Goal: Transaction & Acquisition: Purchase product/service

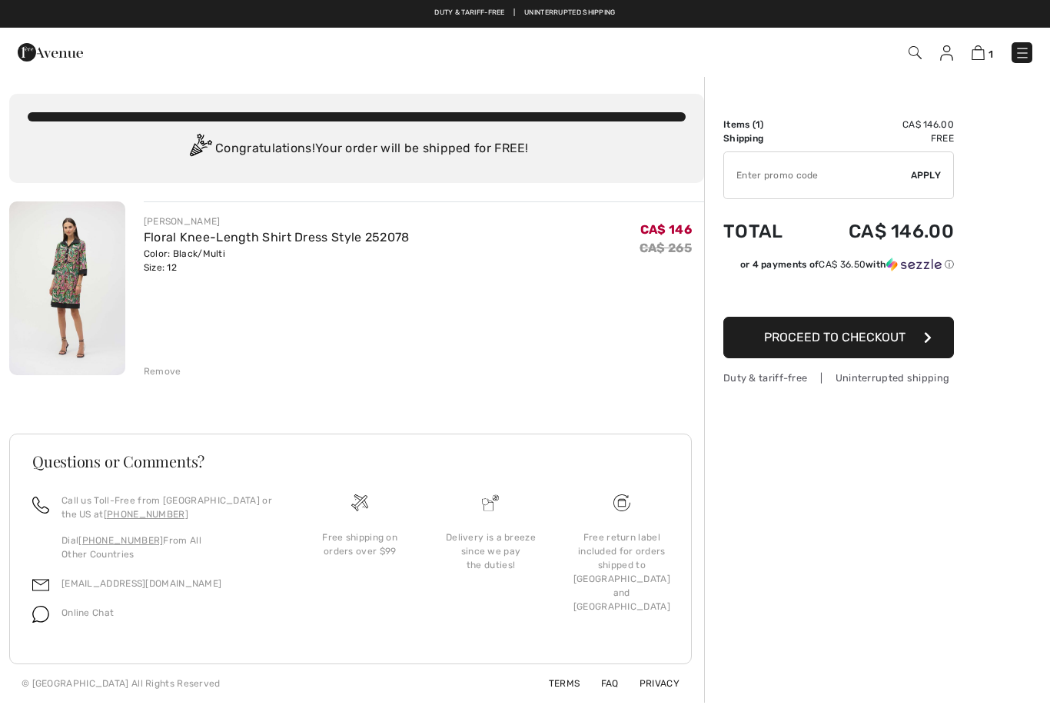
click at [158, 364] on div "Remove" at bounding box center [163, 371] width 38 height 14
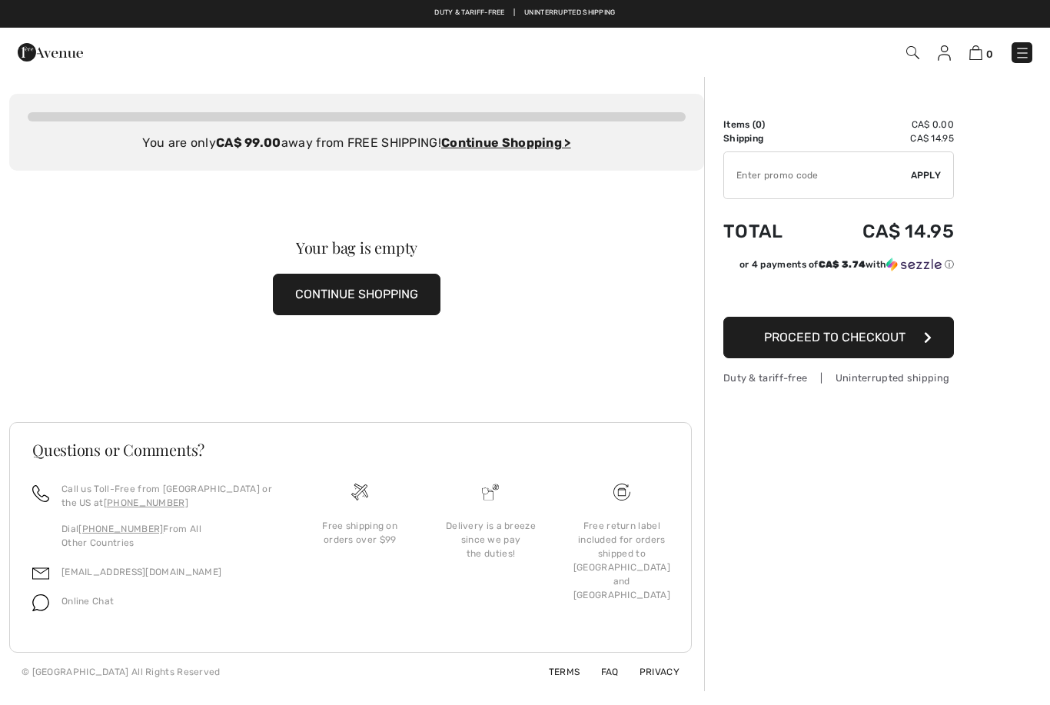
click at [1017, 47] on img at bounding box center [1022, 52] width 15 height 15
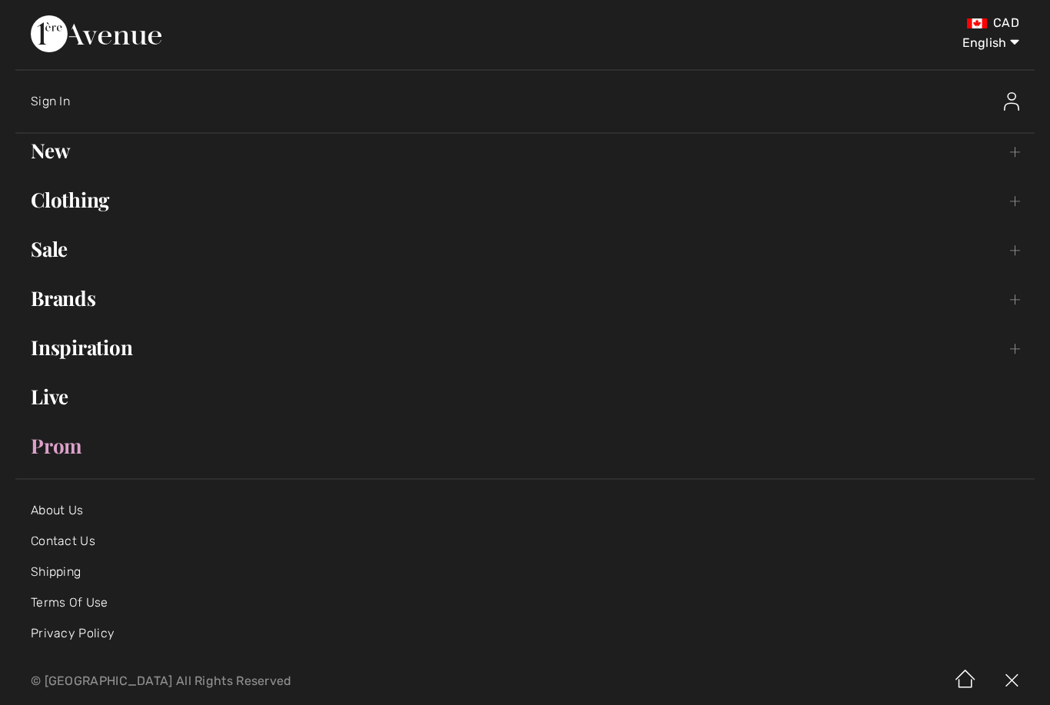
click at [68, 199] on link "Clothing Toggle submenu" at bounding box center [524, 200] width 1019 height 34
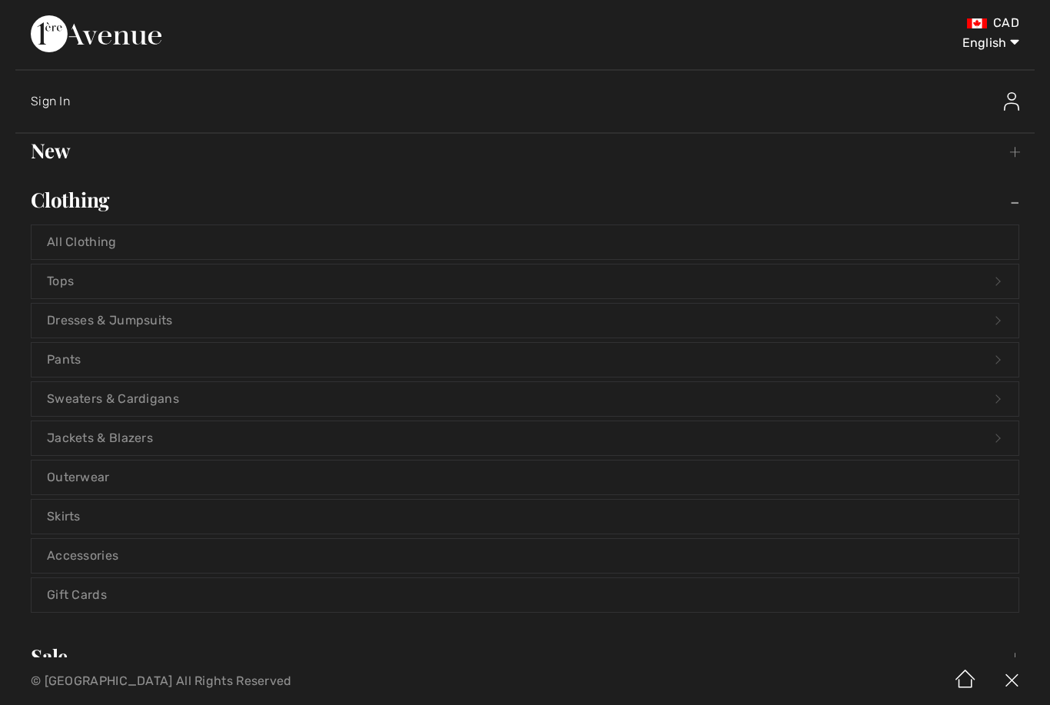
click at [58, 433] on link "Jackets & Blazers Open submenu" at bounding box center [525, 438] width 987 height 34
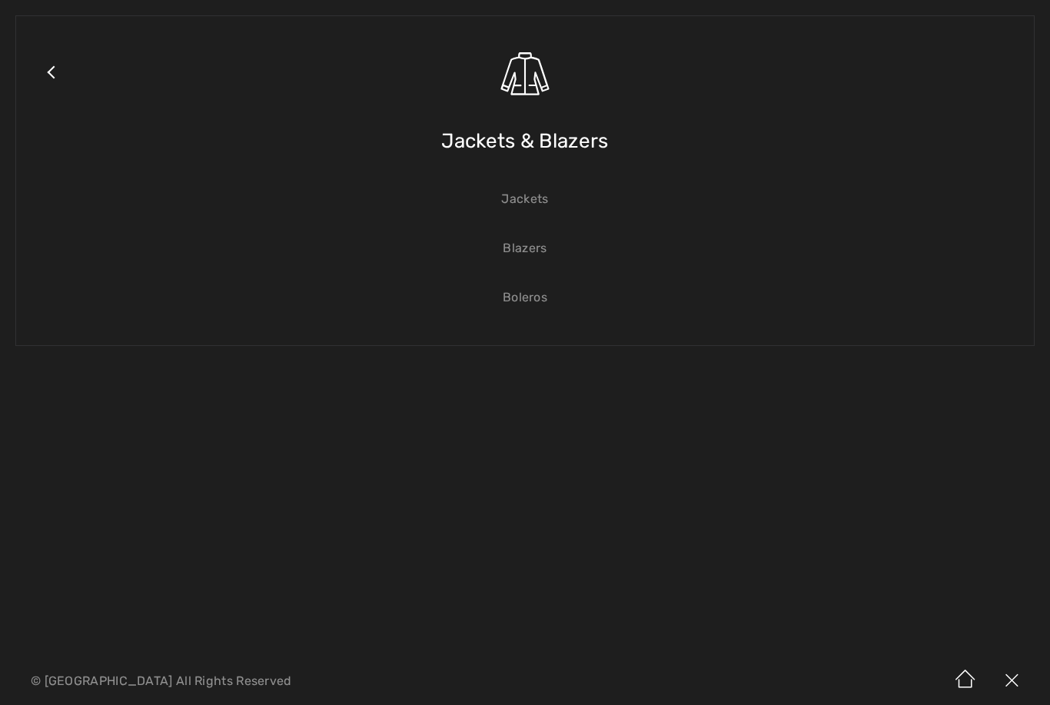
click at [478, 142] on span "Jackets & Blazers" at bounding box center [524, 141] width 167 height 55
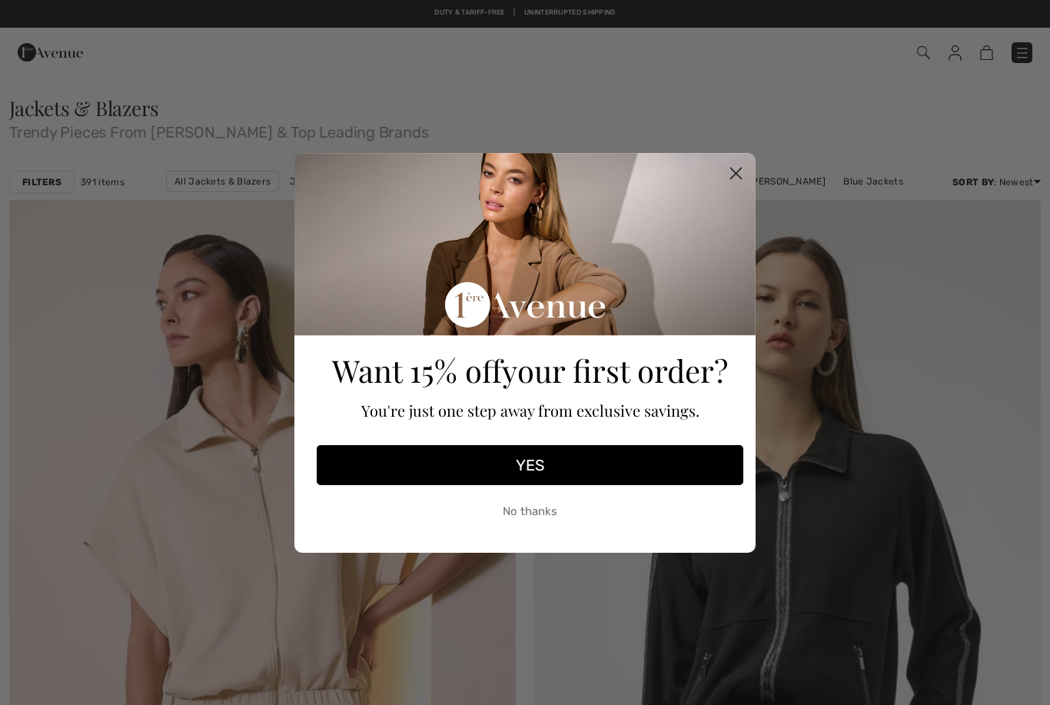
checkbox input "true"
click at [512, 516] on button "No thanks" at bounding box center [530, 512] width 427 height 38
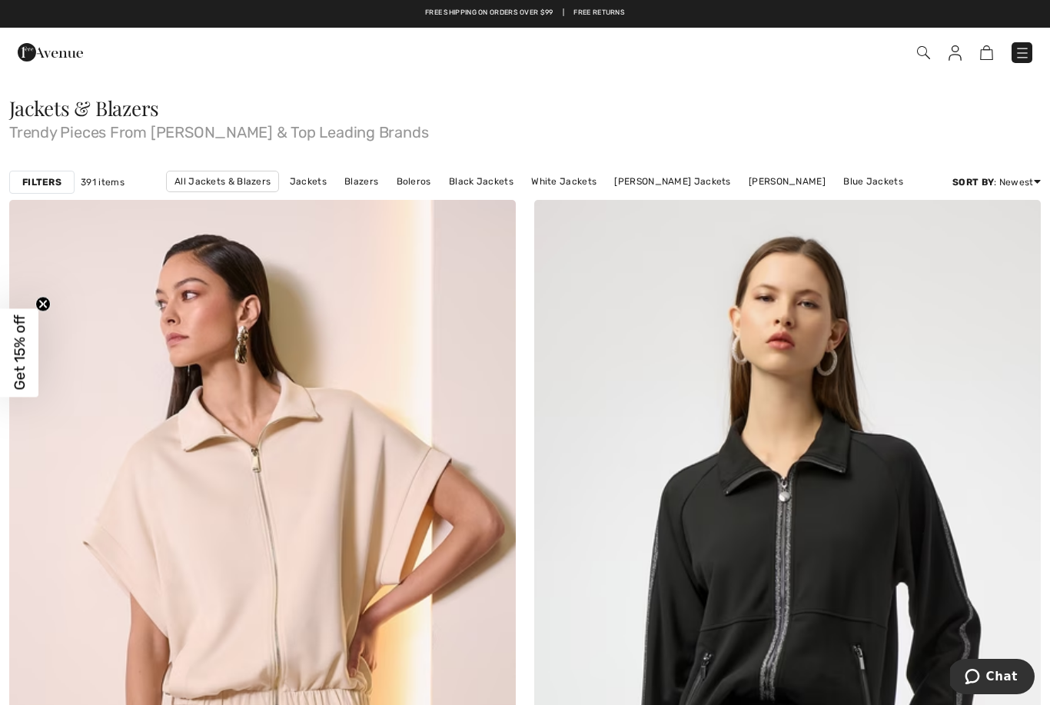
click at [35, 177] on strong "Filters" at bounding box center [41, 182] width 39 height 14
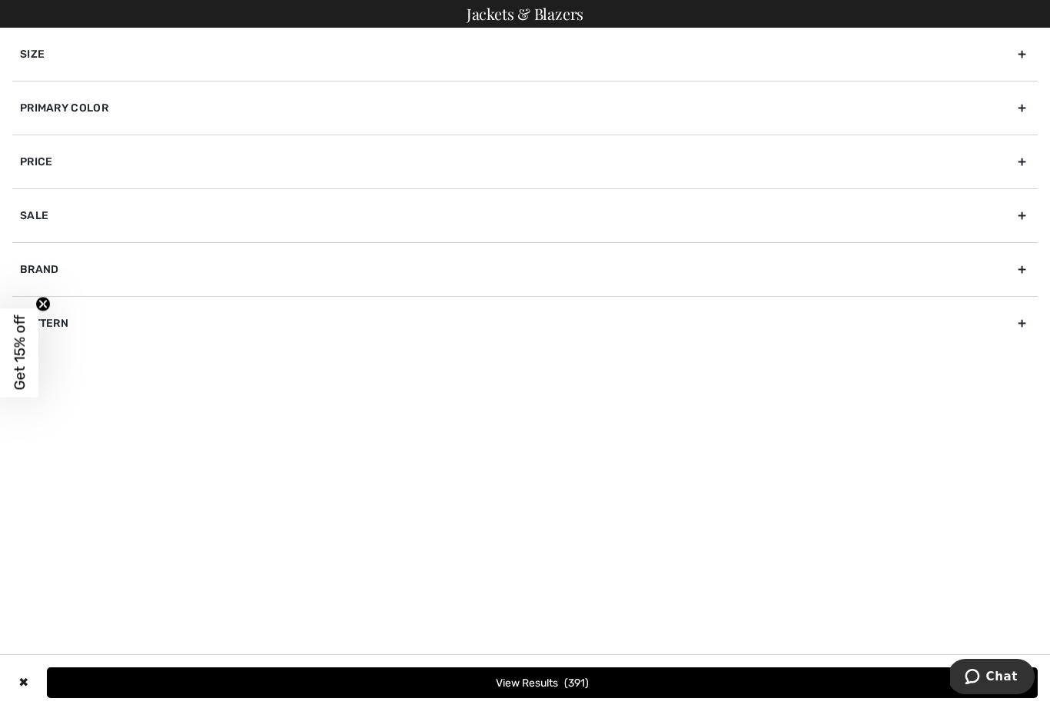
click at [35, 51] on div "Size" at bounding box center [524, 54] width 1025 height 53
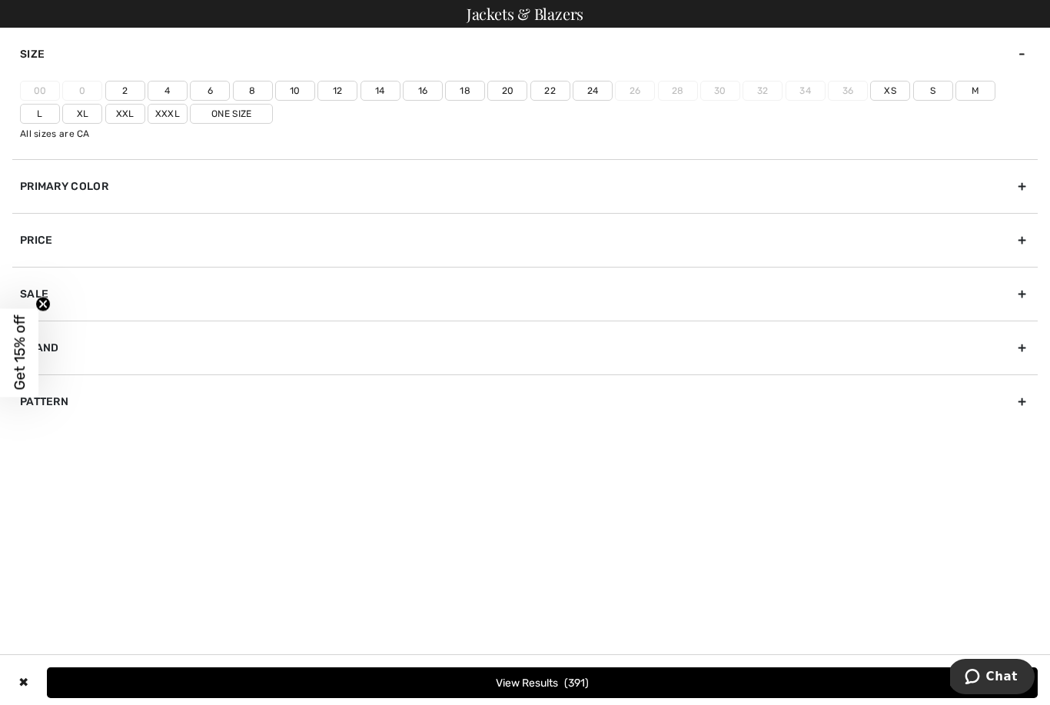
click at [348, 88] on label "12" at bounding box center [337, 91] width 40 height 20
click at [0, 0] on input"] "12" at bounding box center [0, 0] width 0 height 0
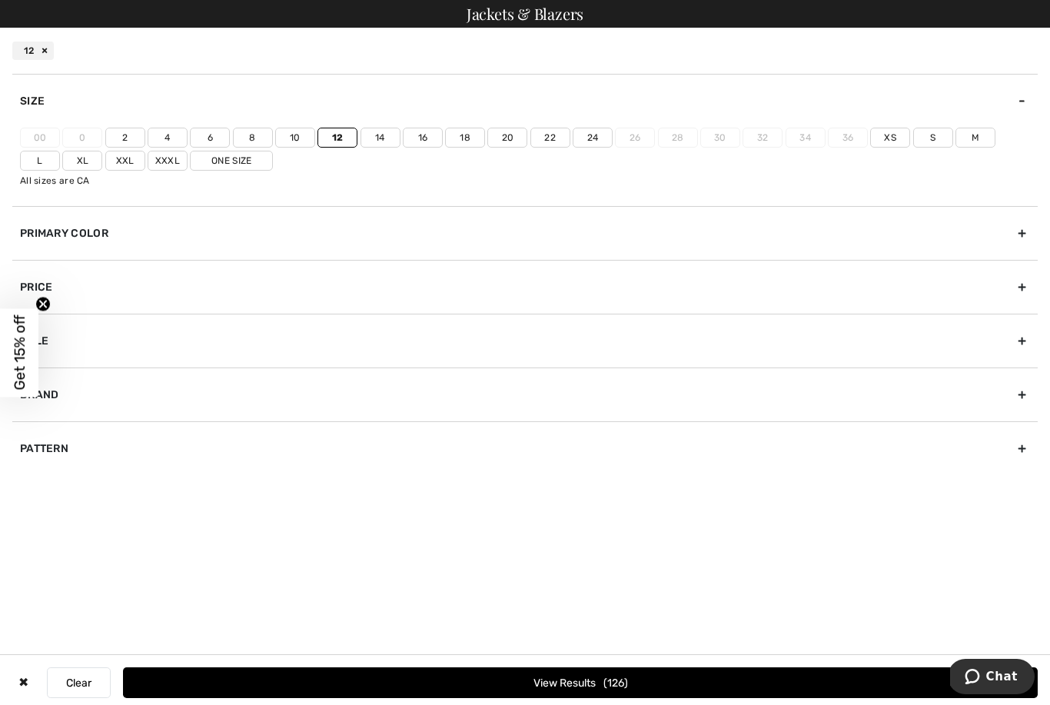
click at [377, 134] on label "14" at bounding box center [380, 138] width 40 height 20
click at [0, 0] on input"] "14" at bounding box center [0, 0] width 0 height 0
click at [60, 151] on label "L" at bounding box center [40, 161] width 40 height 20
click at [0, 0] on input"] "L" at bounding box center [0, 0] width 0 height 0
click at [62, 158] on label "Xl" at bounding box center [82, 161] width 40 height 20
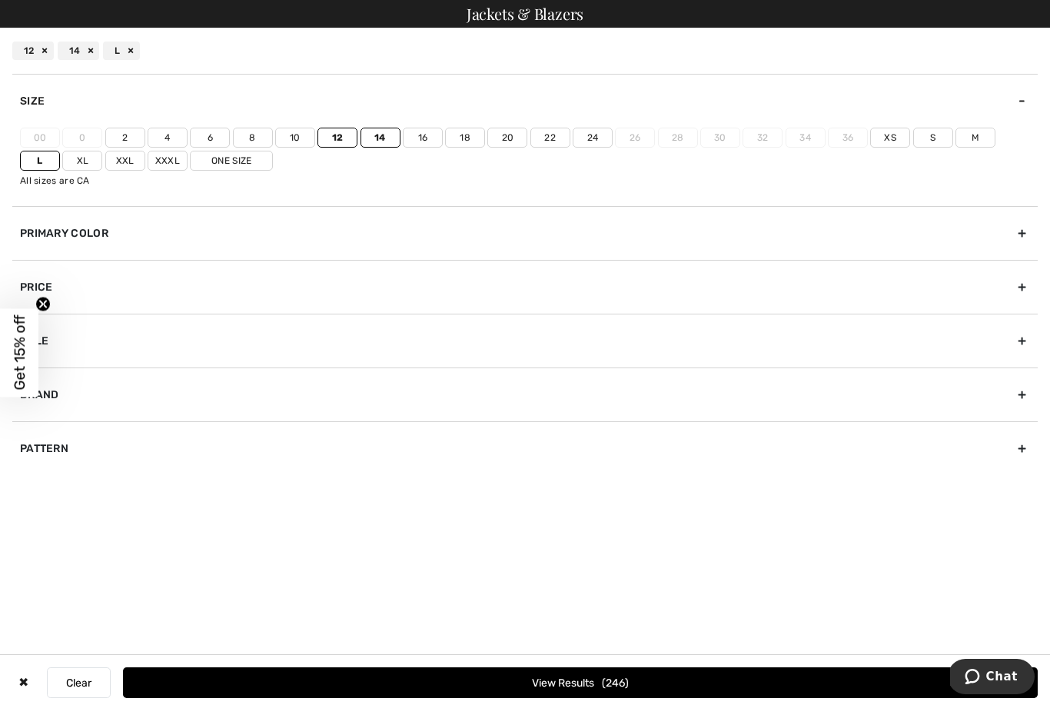
click at [0, 0] on input"] "Xl" at bounding box center [0, 0] width 0 height 0
click at [487, 687] on button "View Results 254" at bounding box center [580, 682] width 915 height 31
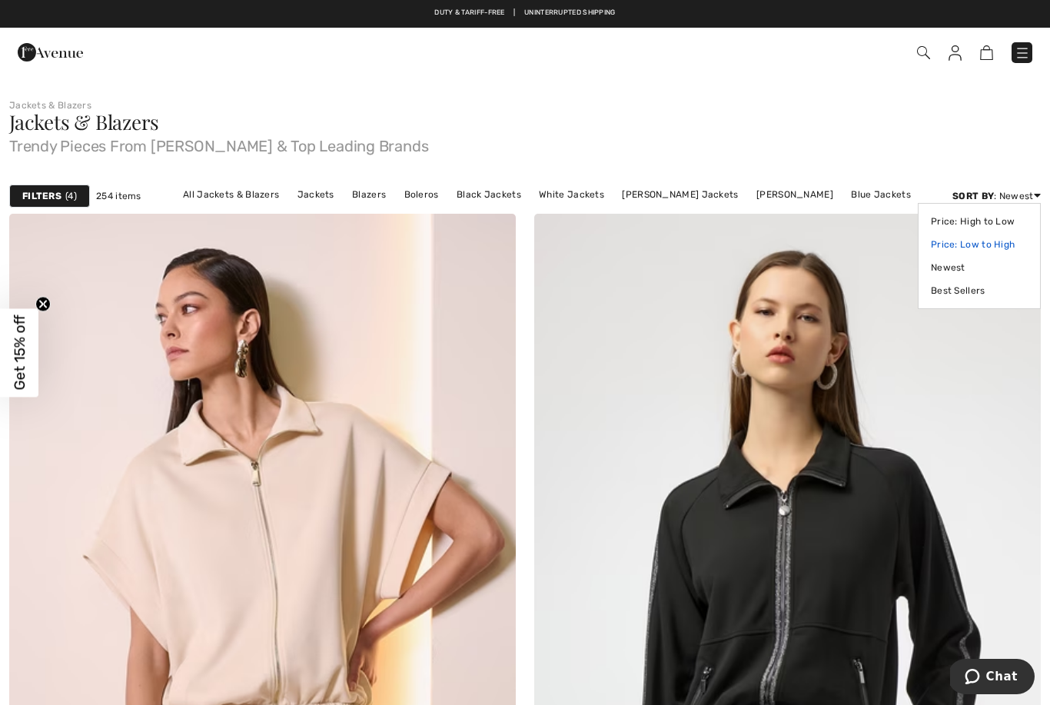
click at [998, 238] on link "Price: Low to High" at bounding box center [979, 244] width 97 height 23
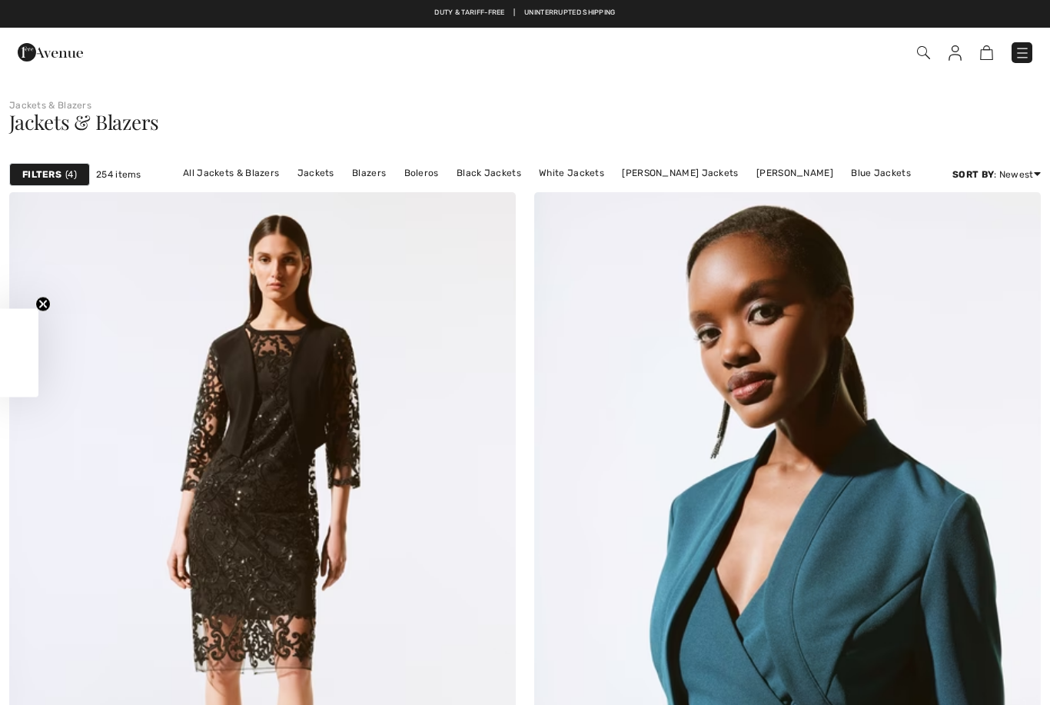
checkbox input "true"
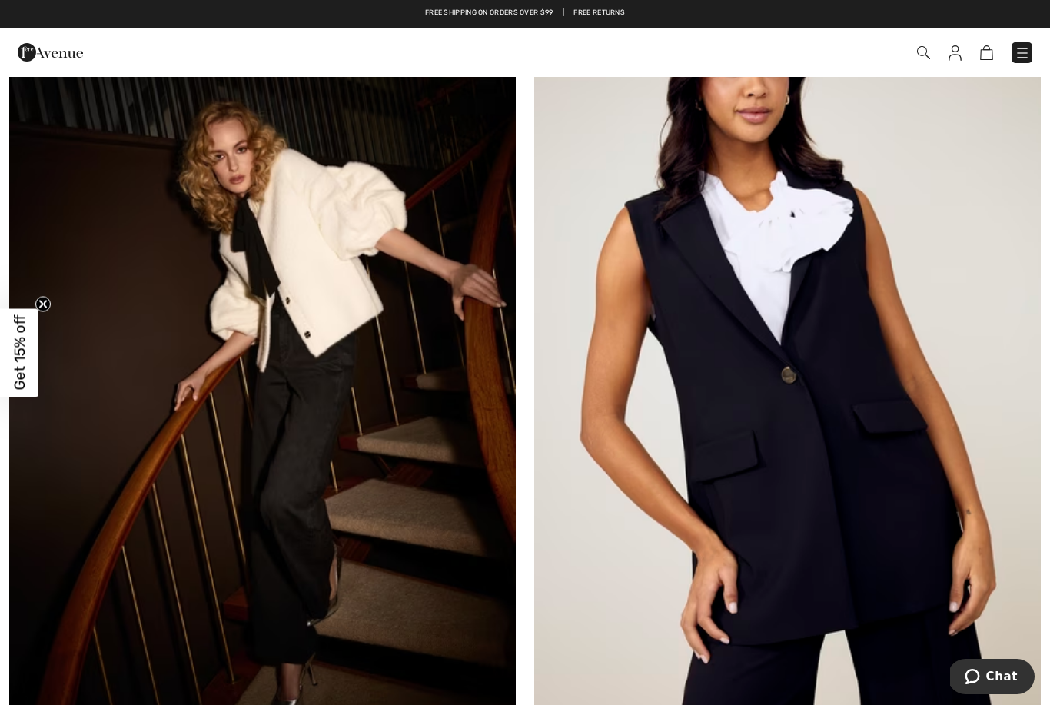
scroll to position [4299, 0]
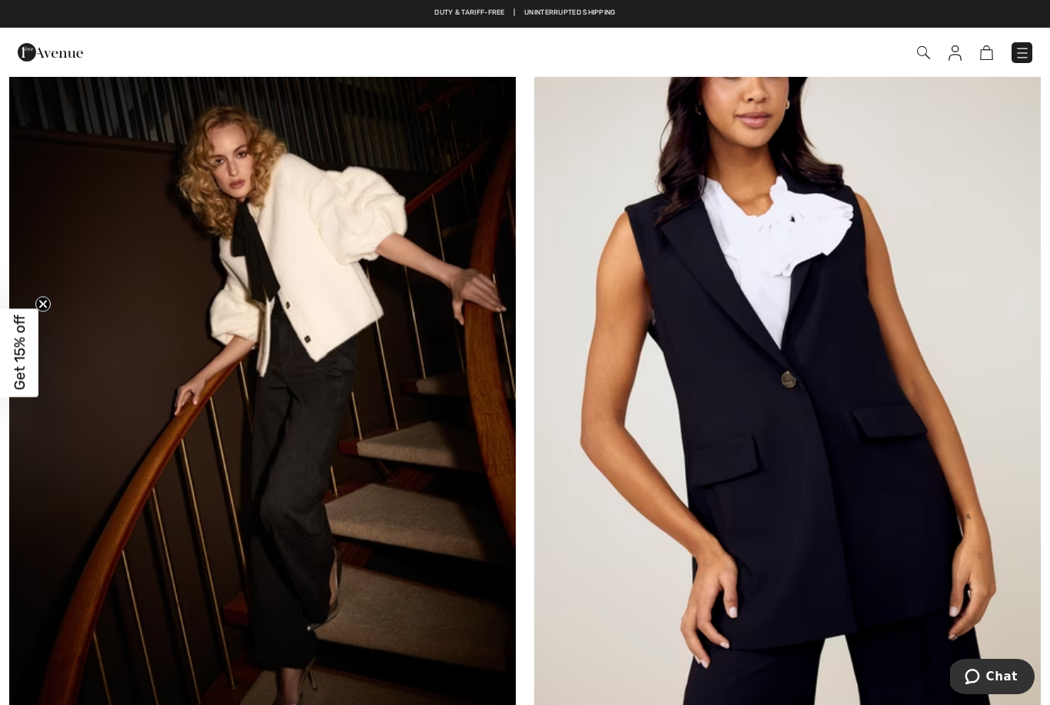
click at [758, 552] on img at bounding box center [787, 374] width 506 height 760
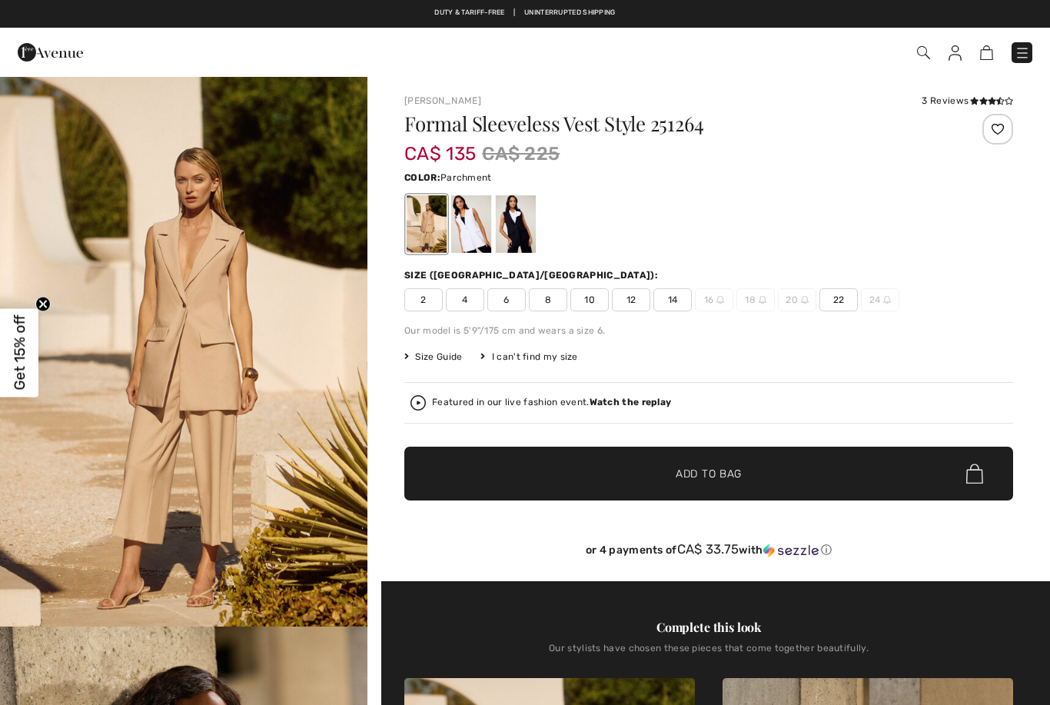
checkbox input "true"
click at [514, 217] on div at bounding box center [516, 224] width 40 height 58
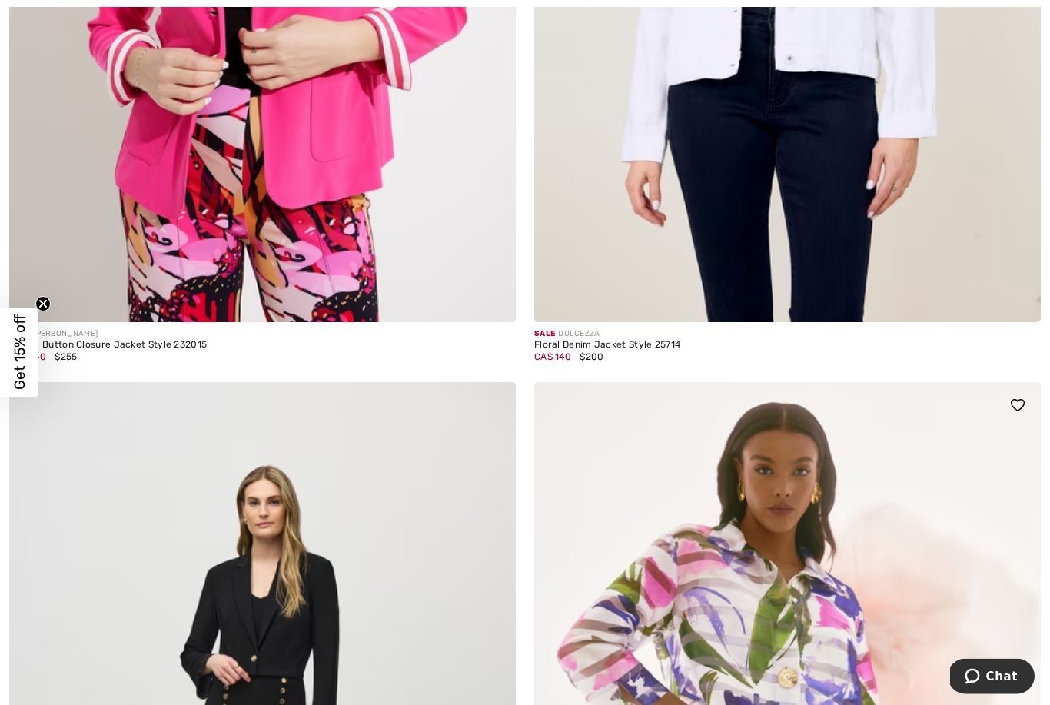
scroll to position [8173, 0]
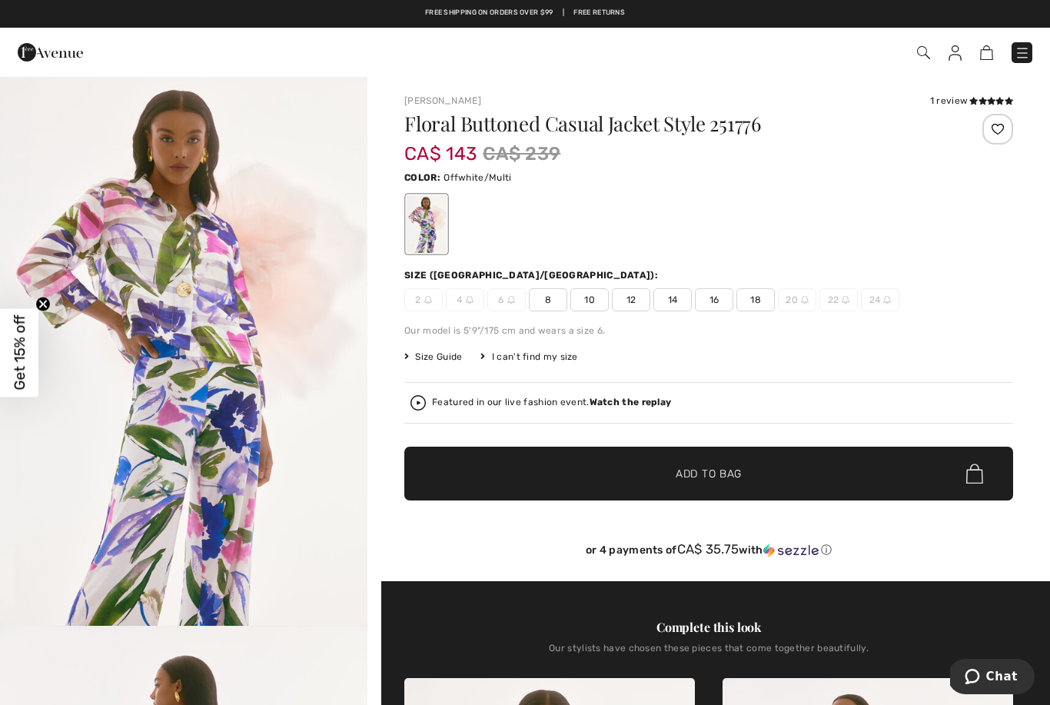
click at [640, 292] on span "12" at bounding box center [631, 299] width 38 height 23
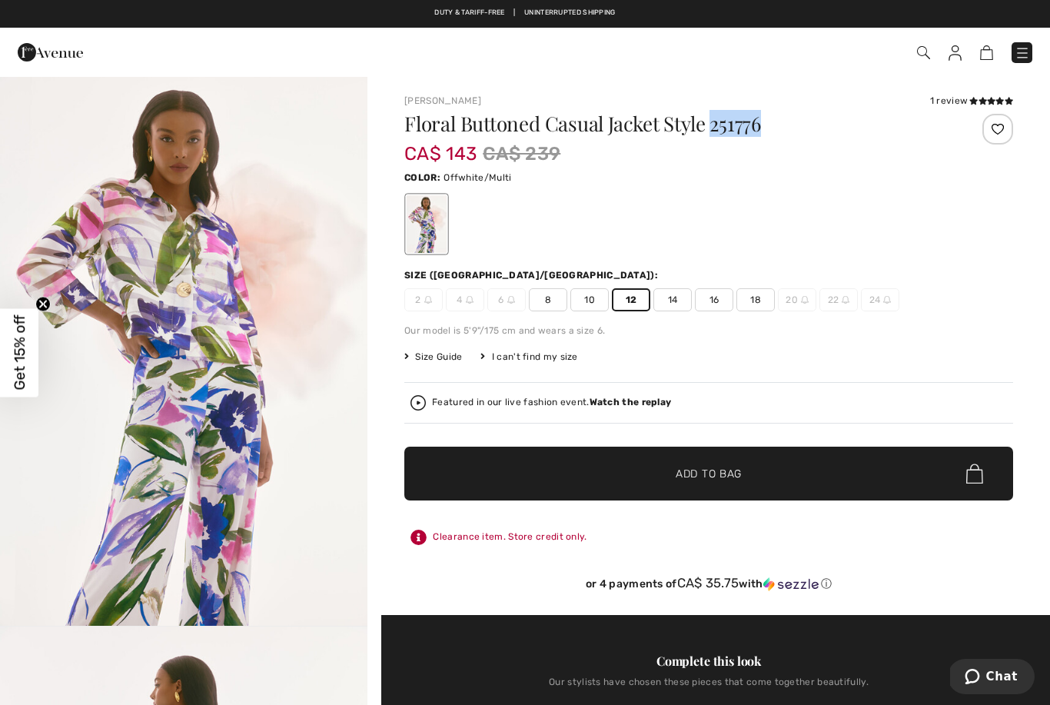
copy h1 "251776"
click at [925, 50] on img at bounding box center [923, 52] width 13 height 13
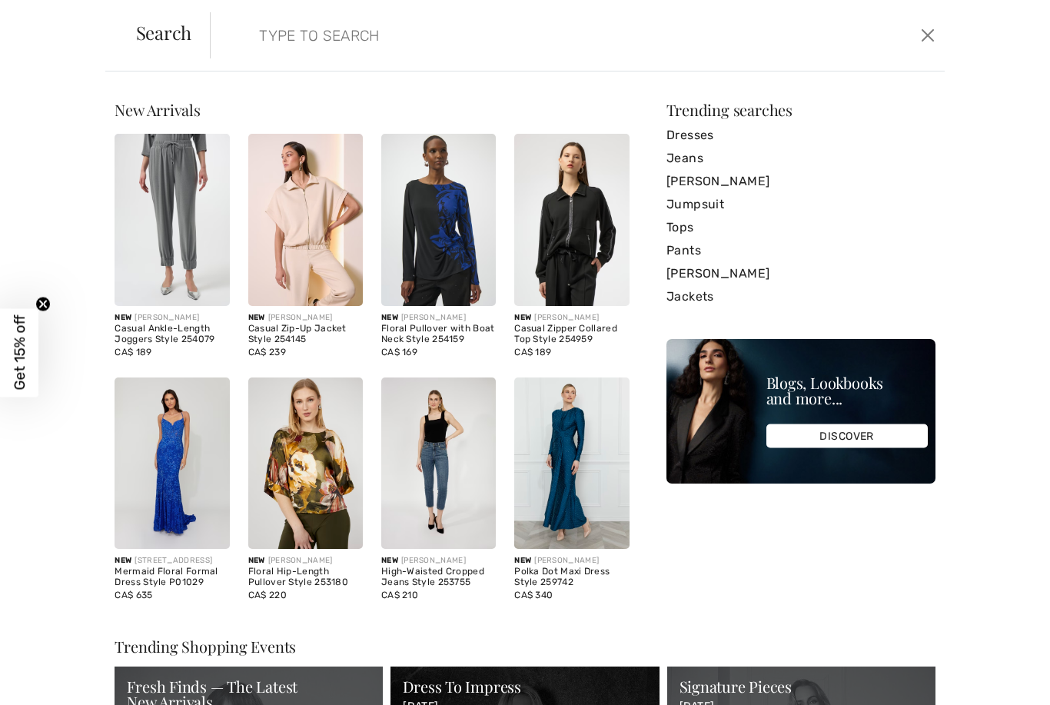
click at [310, 36] on input "search" at bounding box center [497, 35] width 501 height 46
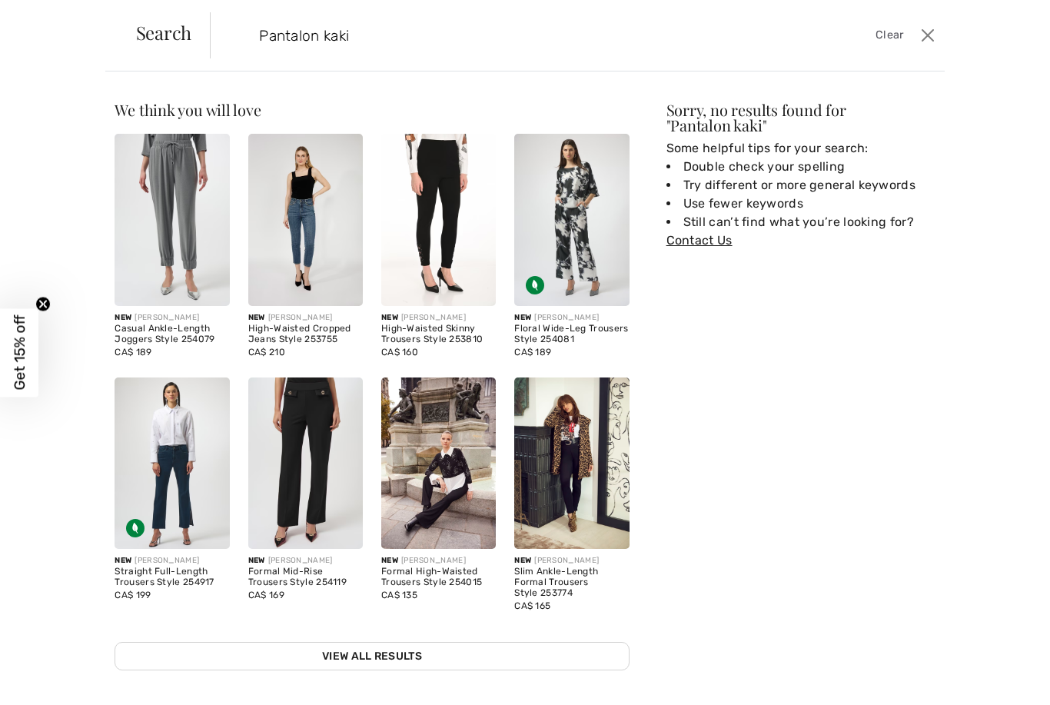
type input "Pantalon kaki"
click at [929, 32] on button "Close" at bounding box center [927, 35] width 23 height 25
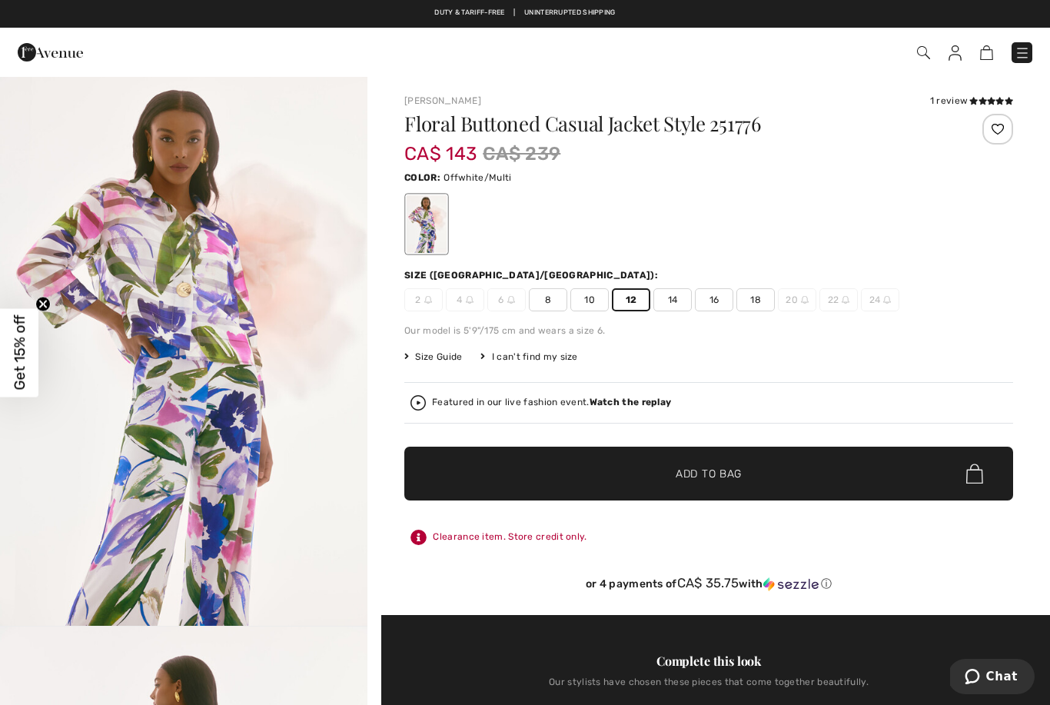
click at [1021, 51] on img at bounding box center [1022, 52] width 15 height 15
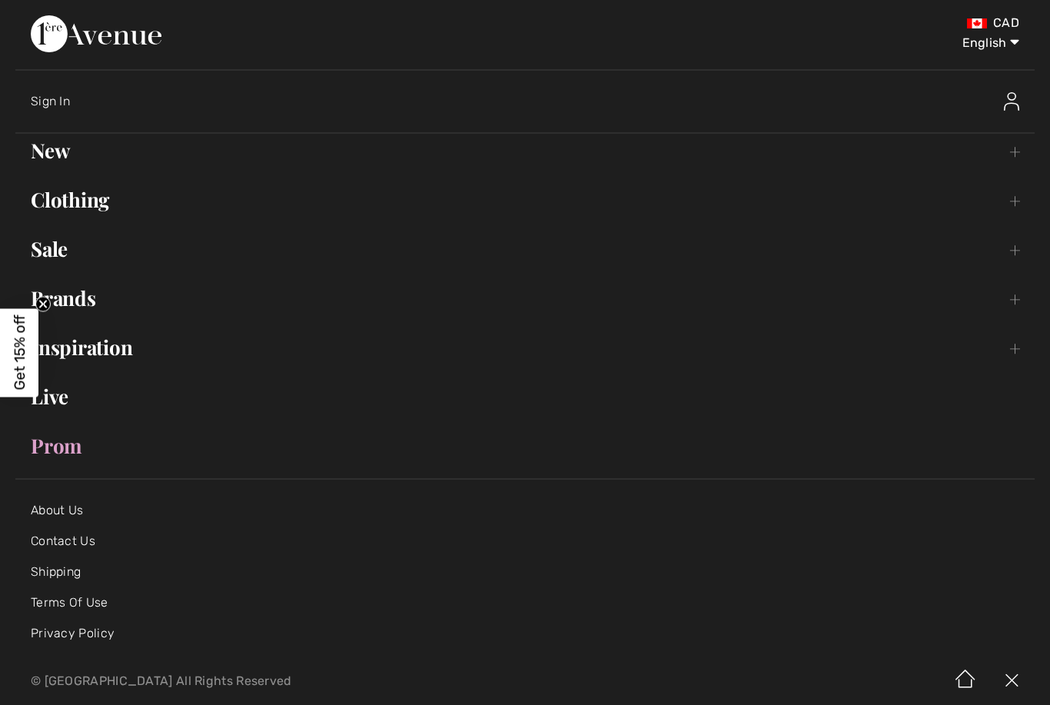
click at [66, 199] on link "Clothing Toggle submenu" at bounding box center [524, 200] width 1019 height 34
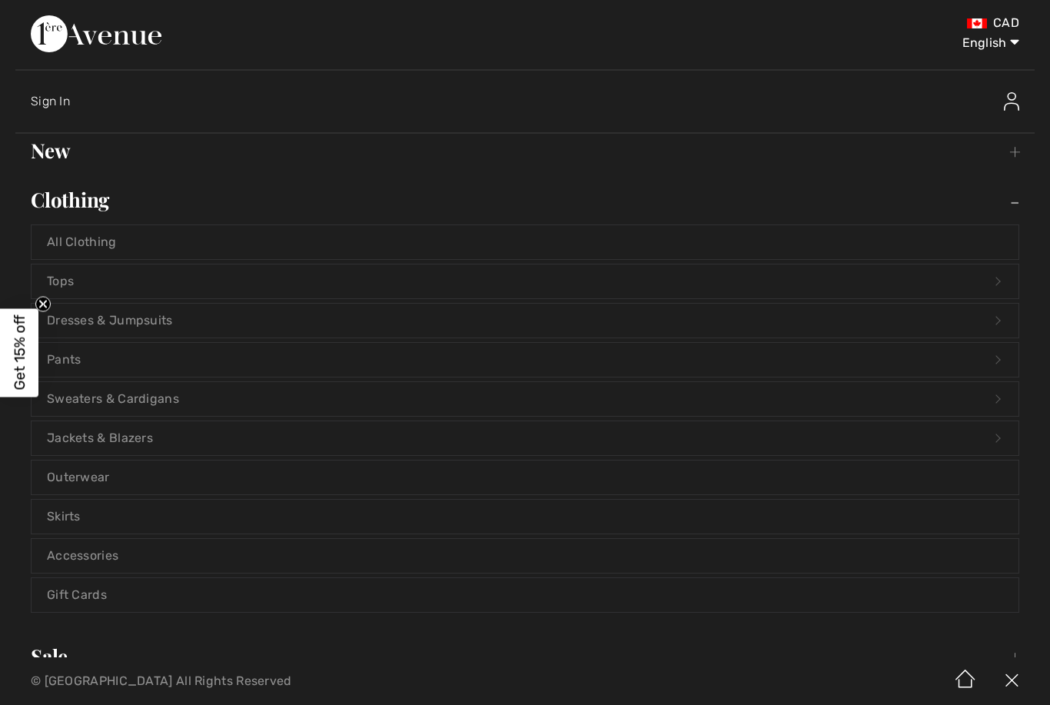
click at [69, 358] on link "Pants Open submenu" at bounding box center [525, 360] width 987 height 34
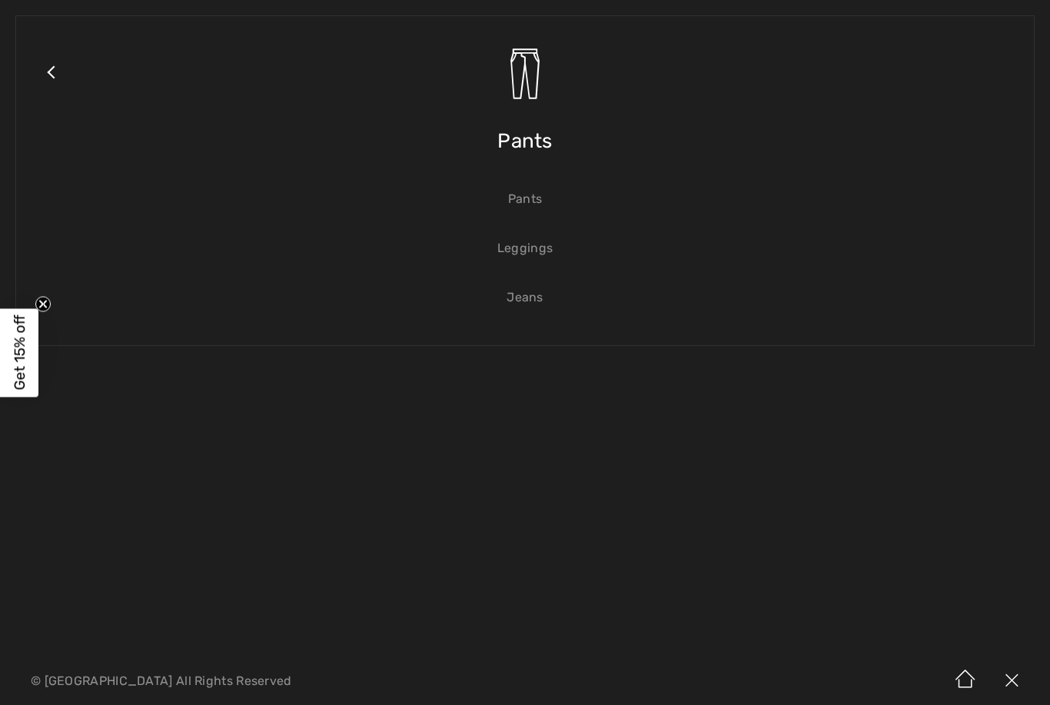
click at [531, 136] on span "Pants" at bounding box center [524, 141] width 55 height 55
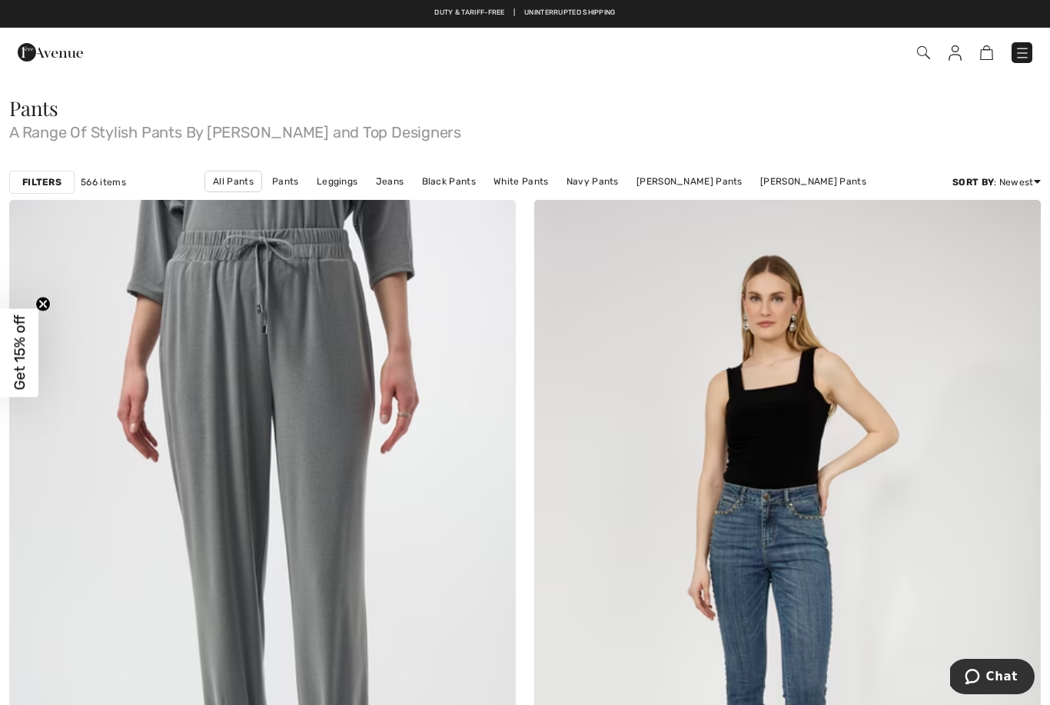
click at [48, 194] on div "Filters 566 items All Pants Pants Leggings Jeans Black Pants White Pants Navy P…" at bounding box center [525, 181] width 1050 height 35
click at [51, 184] on strong "Filters" at bounding box center [41, 182] width 39 height 14
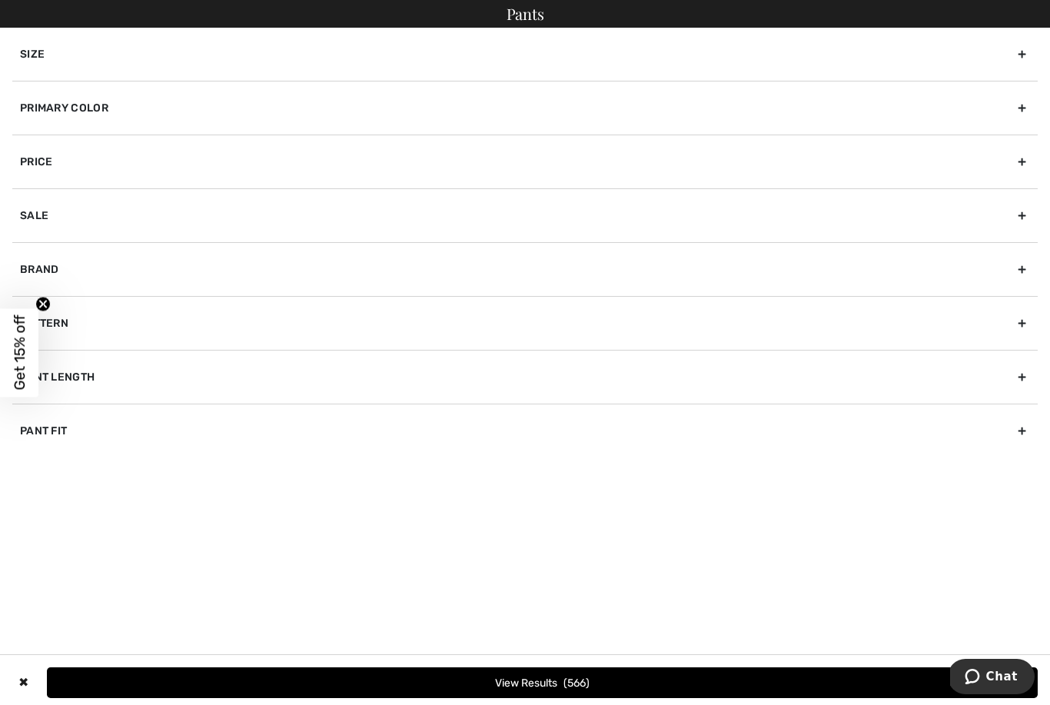
click at [58, 101] on div "Primary Color" at bounding box center [524, 108] width 1025 height 54
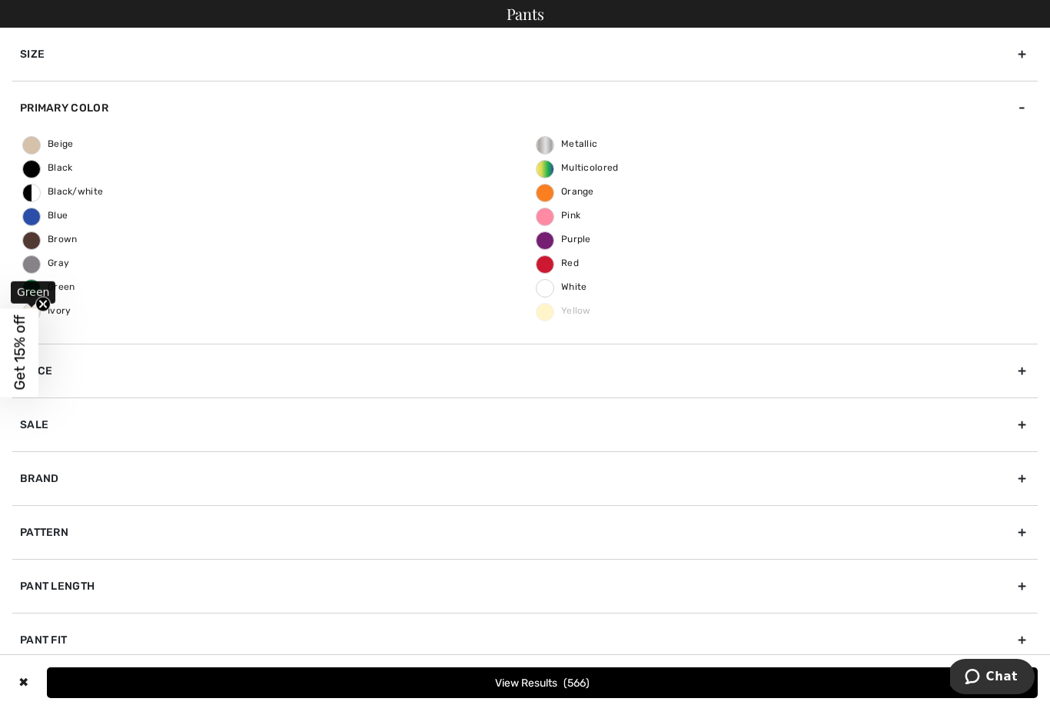
click at [49, 283] on span "Green" at bounding box center [49, 286] width 52 height 11
click at [0, 0] on input "Green" at bounding box center [0, 0] width 0 height 0
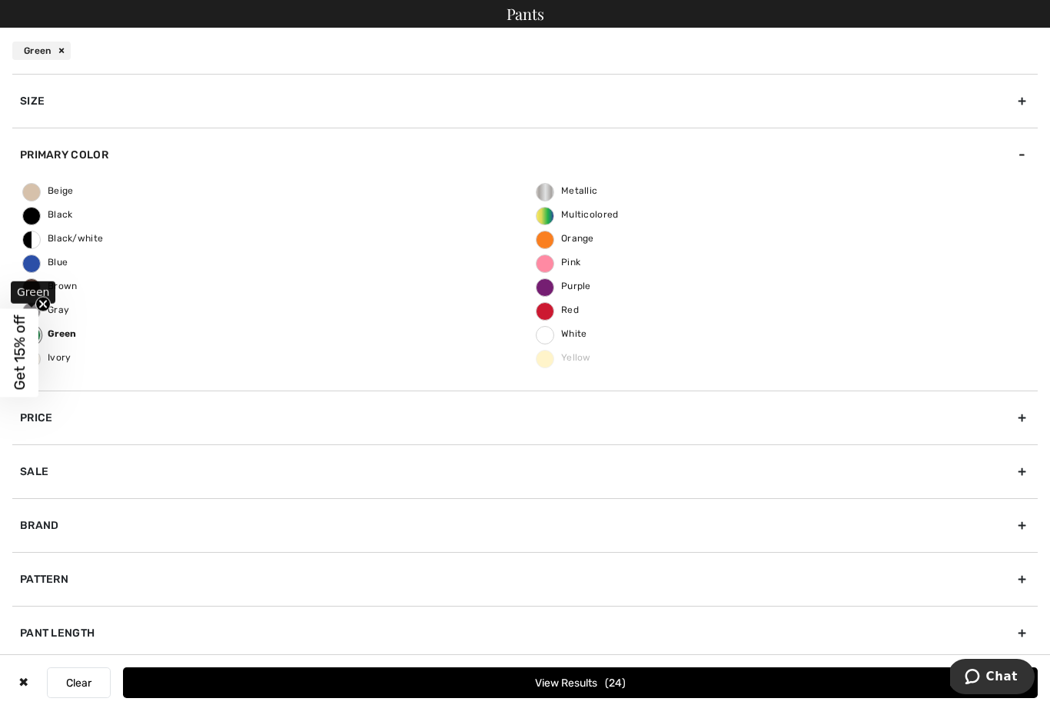
click at [505, 681] on button "View Results 24" at bounding box center [580, 682] width 915 height 31
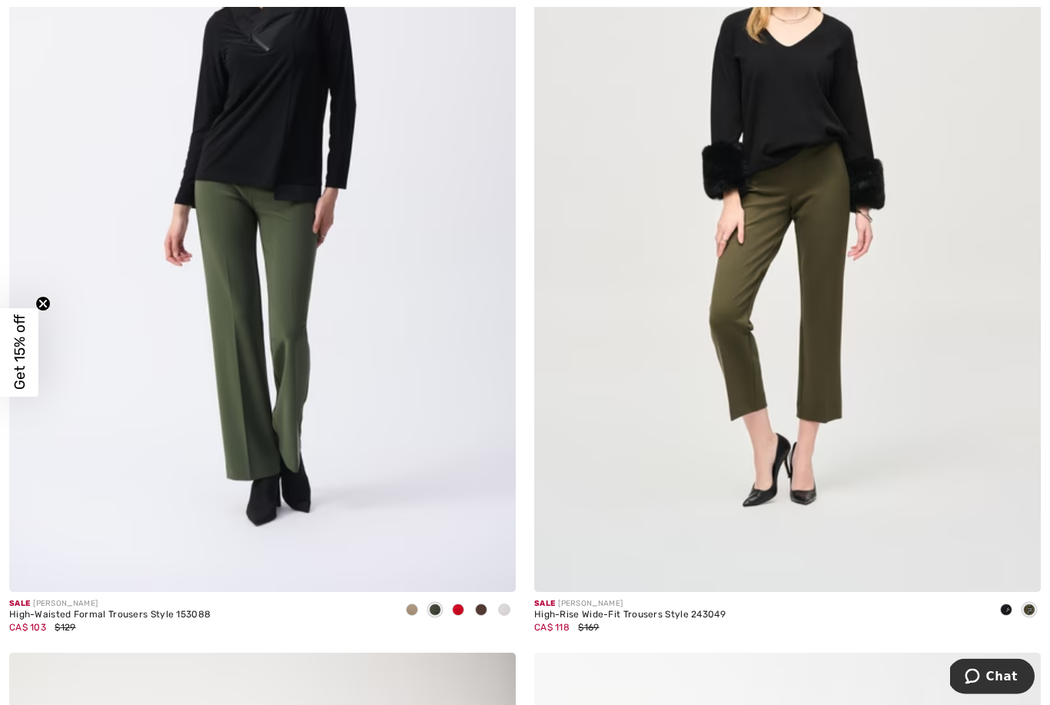
scroll to position [5443, 0]
click at [246, 387] on img at bounding box center [262, 211] width 506 height 760
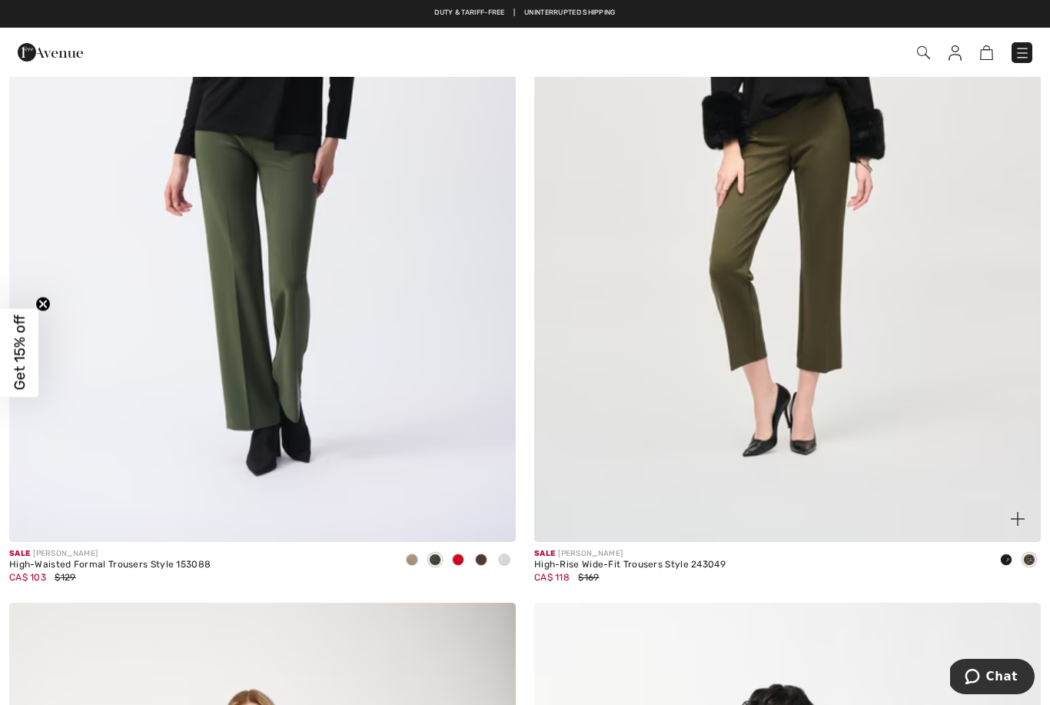
click at [770, 307] on img at bounding box center [787, 162] width 506 height 760
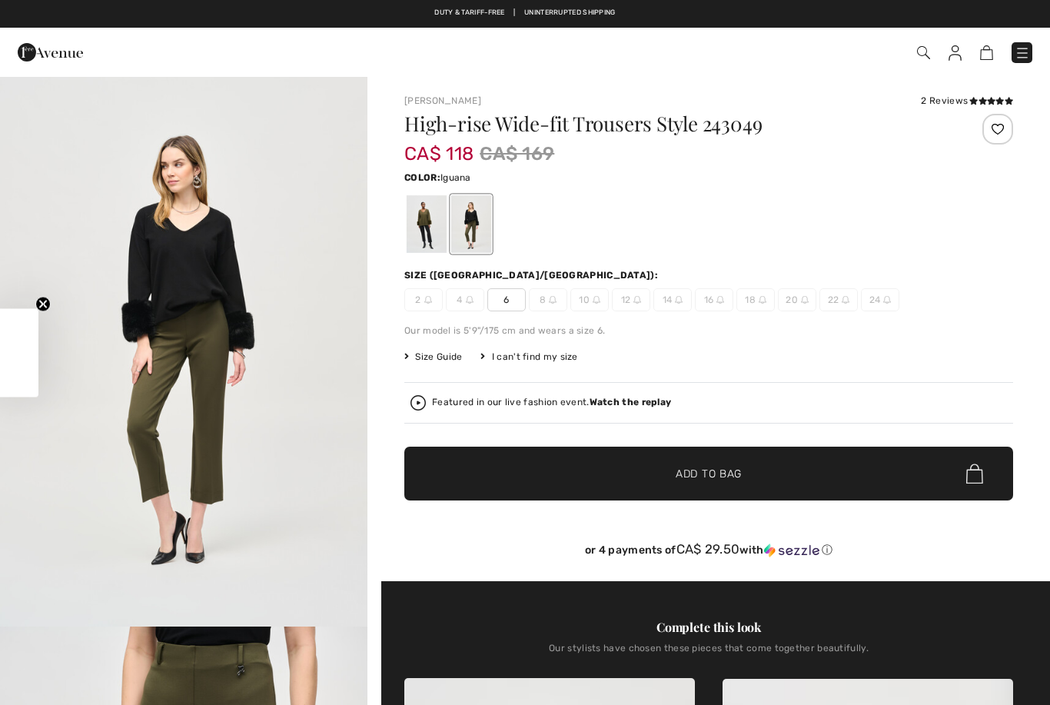
checkbox input "true"
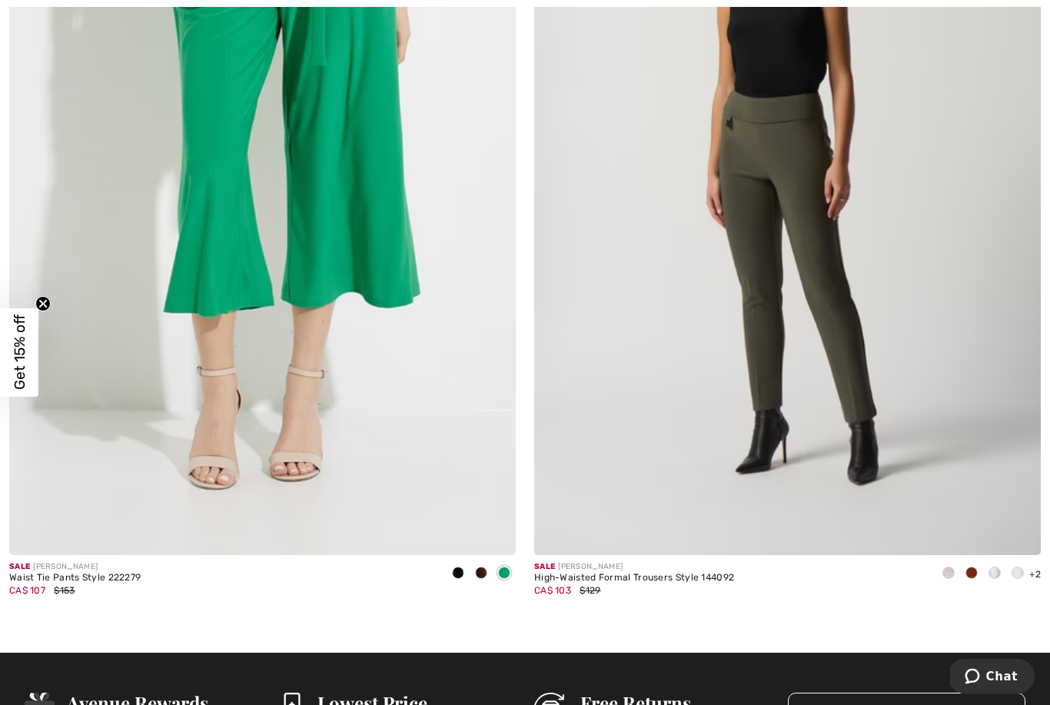
scroll to position [9581, 0]
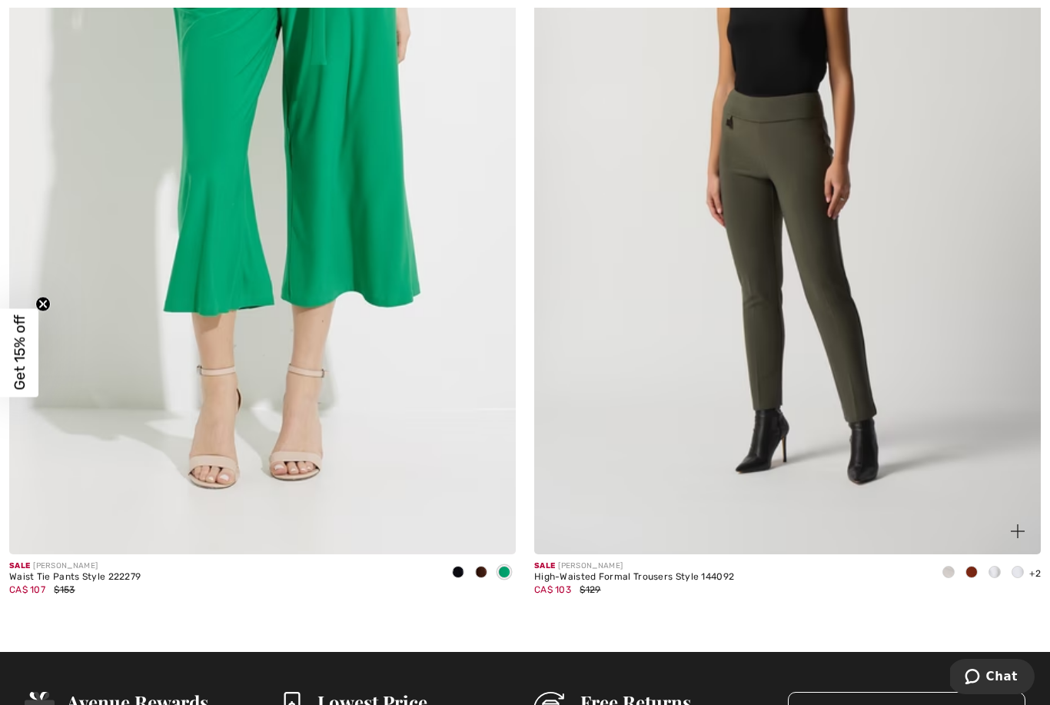
click at [720, 434] on img at bounding box center [787, 175] width 506 height 760
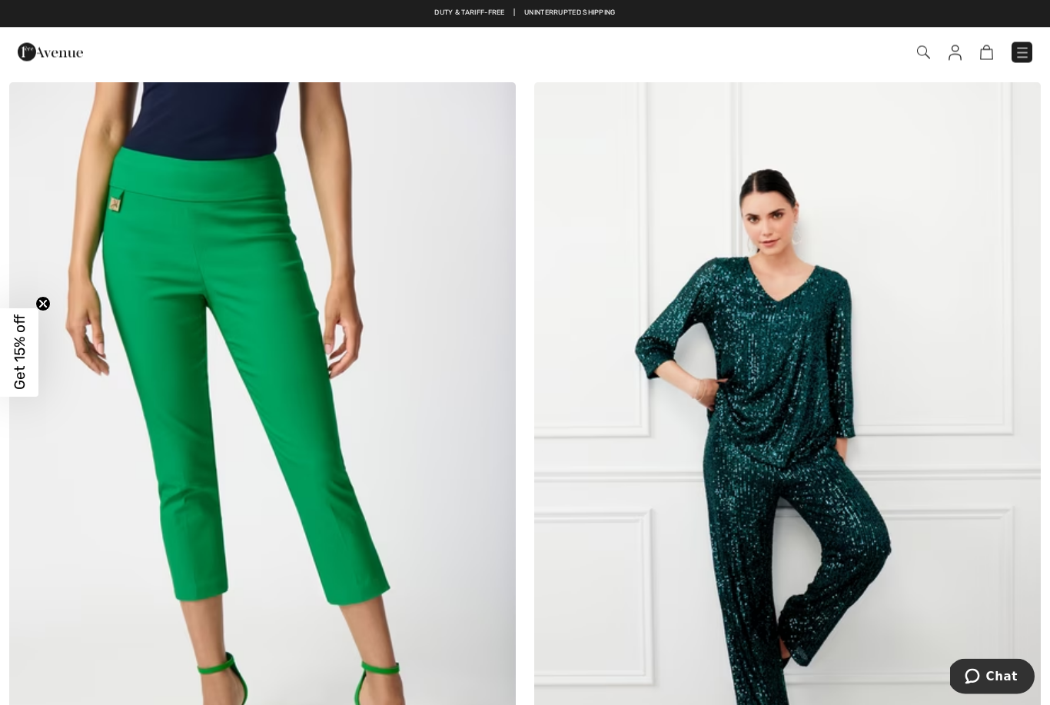
scroll to position [8465, 0]
